Goal: Understand site structure: Understand site structure

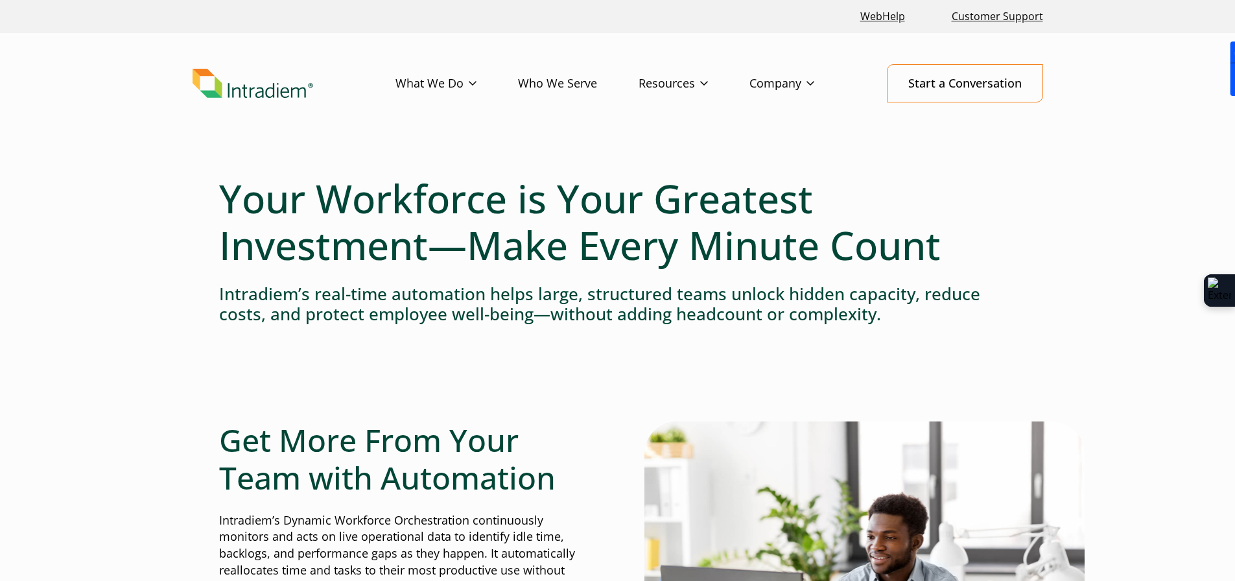
click at [411, 196] on h1 "Your Workforce is Your Greatest Investment—Make Every Minute Count" at bounding box center [617, 221] width 797 height 93
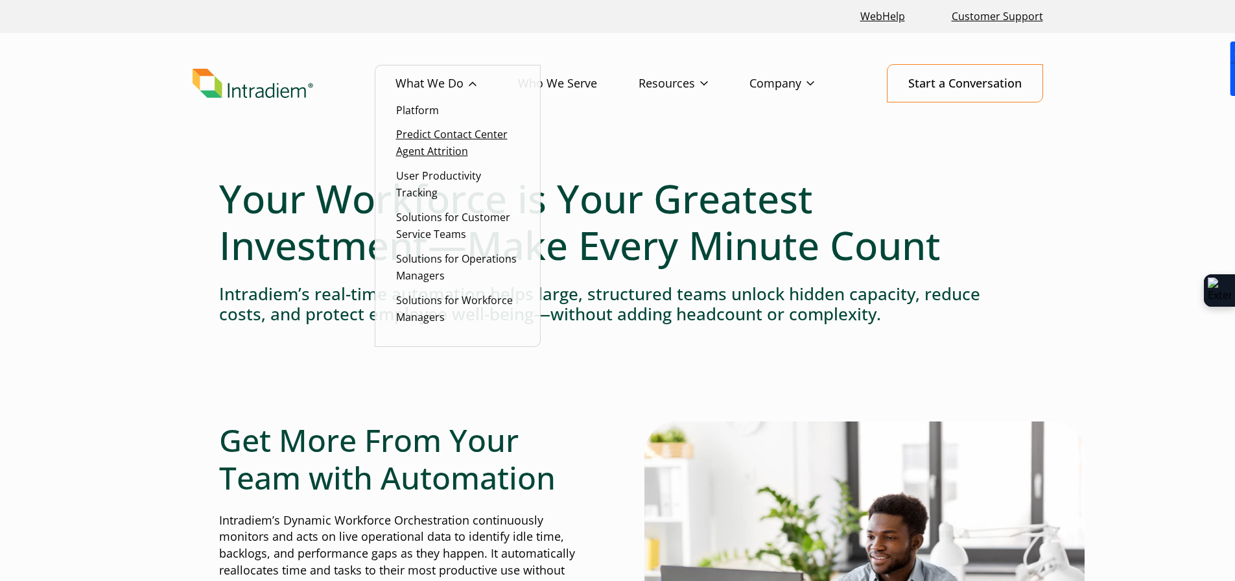
click at [430, 129] on link "Predict Contact Center Agent Attrition" at bounding box center [452, 142] width 112 height 31
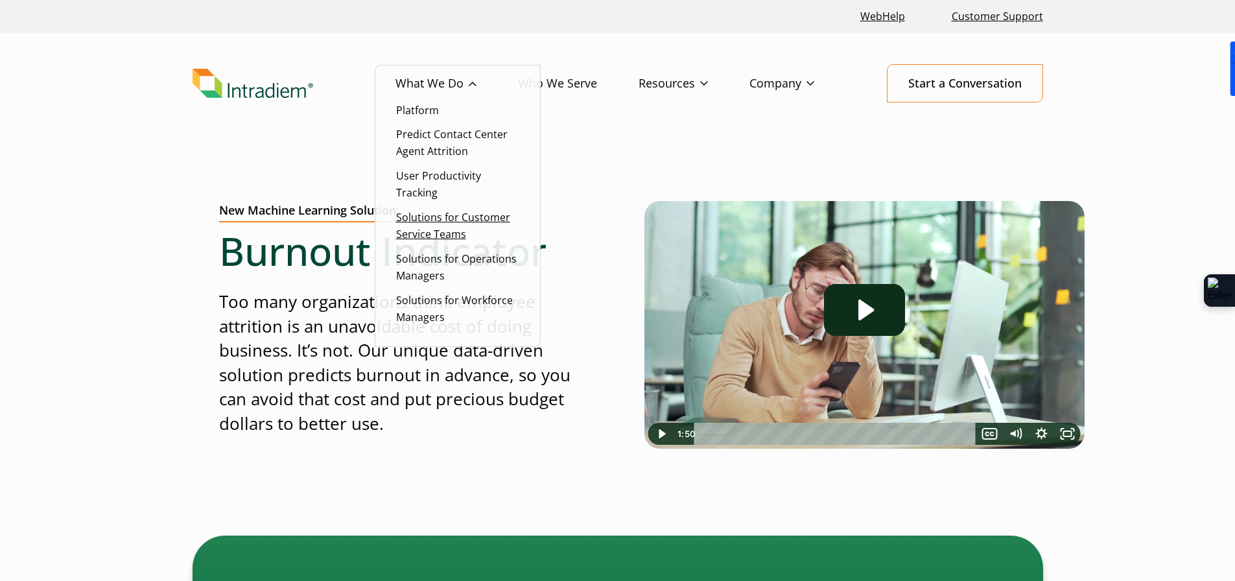
click at [434, 220] on link "Solutions for Customer Service Teams" at bounding box center [453, 225] width 114 height 31
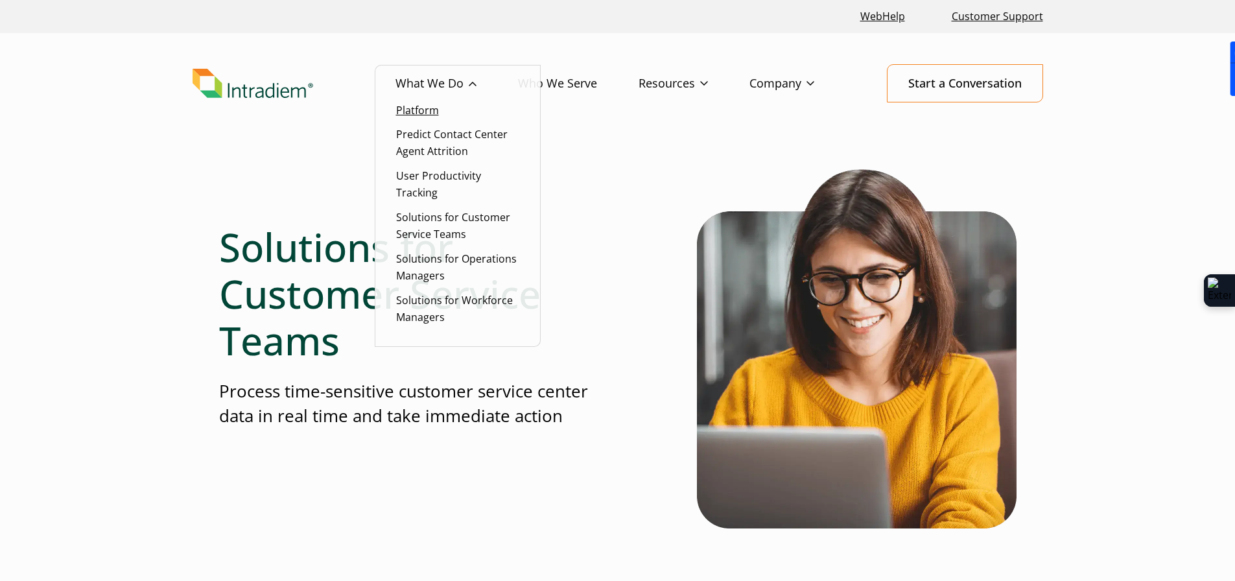
click at [433, 112] on link "Platform" at bounding box center [417, 110] width 43 height 14
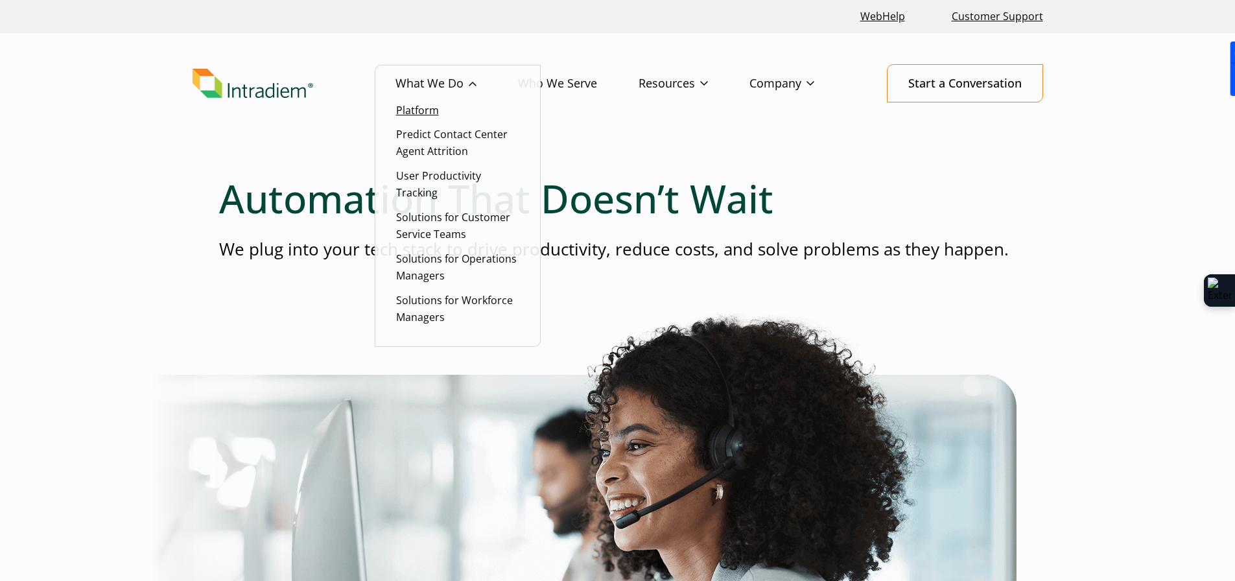
click at [435, 113] on link "Platform" at bounding box center [417, 110] width 43 height 14
